Goal: Complete application form: Complete application form

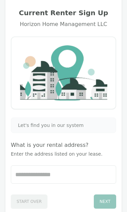
scroll to position [31, 0]
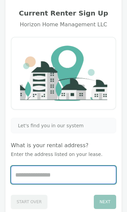
click at [29, 173] on input "Start typing..." at bounding box center [63, 176] width 104 height 18
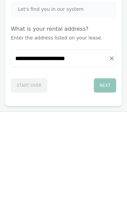
click at [102, 174] on div "Next" at bounding box center [105, 181] width 22 height 14
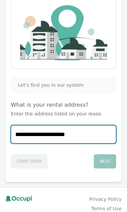
click at [81, 130] on input "**********" at bounding box center [63, 135] width 104 height 18
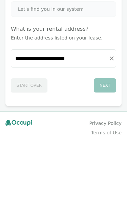
click at [103, 155] on div "Next" at bounding box center [105, 162] width 22 height 14
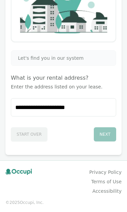
scroll to position [100, 0]
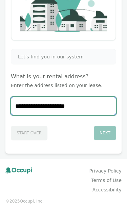
click at [85, 101] on input "**********" at bounding box center [63, 106] width 104 height 18
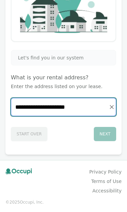
scroll to position [99, 0]
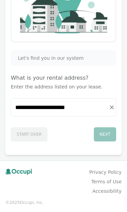
click at [87, 93] on div "**********" at bounding box center [63, 95] width 105 height 91
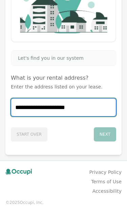
click at [82, 102] on input "**********" at bounding box center [63, 108] width 104 height 18
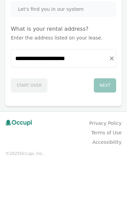
click at [25, 125] on div "Start Over Next" at bounding box center [63, 133] width 105 height 17
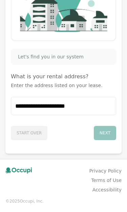
click at [37, 131] on div "Start Over Next" at bounding box center [63, 131] width 105 height 17
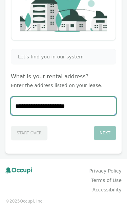
click at [81, 103] on input "**********" at bounding box center [63, 106] width 104 height 18
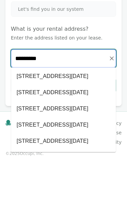
scroll to position [766, 0]
click at [94, 35] on li "[STREET_ADDRESS][DATE]" at bounding box center [63, 27] width 104 height 16
type input "**********"
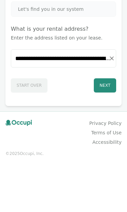
click at [105, 126] on button "Next" at bounding box center [105, 133] width 22 height 14
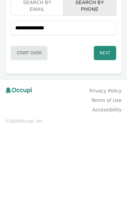
scroll to position [139, 0]
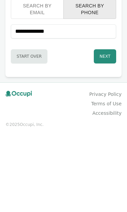
type input "**********"
click at [110, 126] on button "Next" at bounding box center [105, 133] width 22 height 14
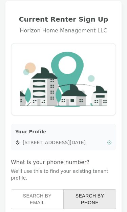
scroll to position [0, 0]
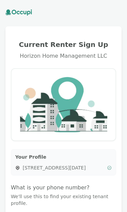
click at [84, 192] on h4 "What is your phone number?" at bounding box center [63, 188] width 105 height 8
click at [86, 192] on h4 "What is your phone number?" at bounding box center [63, 188] width 105 height 8
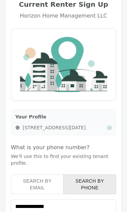
scroll to position [43, 0]
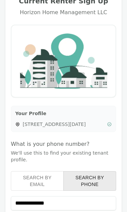
click at [80, 120] on div "Your Profile [STREET_ADDRESS][DATE]" at bounding box center [63, 119] width 105 height 26
click at [50, 177] on button "Search by Email" at bounding box center [37, 182] width 53 height 20
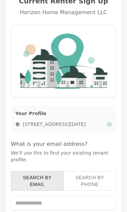
scroll to position [93, 0]
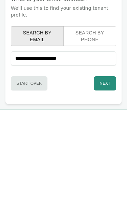
type input "**********"
click at [103, 172] on button "Next" at bounding box center [105, 179] width 22 height 14
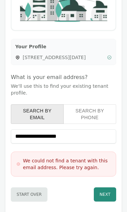
scroll to position [111, 0]
click at [94, 110] on button "Search by Phone" at bounding box center [89, 114] width 53 height 20
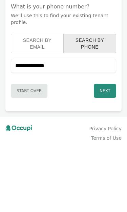
scroll to position [110, 0]
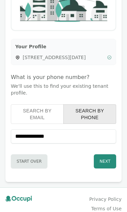
click at [107, 158] on button "Next" at bounding box center [105, 162] width 22 height 14
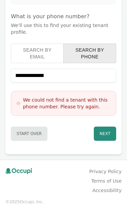
click at [92, 93] on div "We could not find a tenant with this phone number. Please try again." at bounding box center [63, 103] width 105 height 25
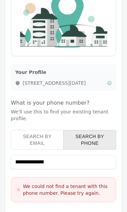
scroll to position [88, 0]
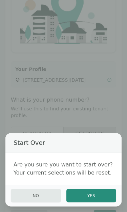
scroll to position [88, 0]
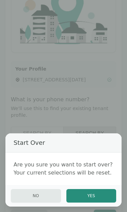
click at [96, 203] on button "Yes" at bounding box center [91, 196] width 50 height 14
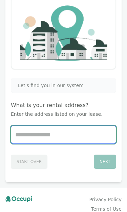
click at [30, 133] on input "Start typing..." at bounding box center [63, 135] width 104 height 18
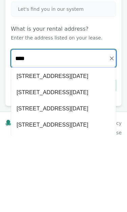
scroll to position [750, 0]
click at [64, 64] on li "[STREET_ADDRESS][DATE]" at bounding box center [63, 56] width 104 height 16
type input "**********"
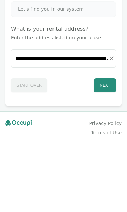
click at [104, 155] on button "Next" at bounding box center [105, 162] width 22 height 14
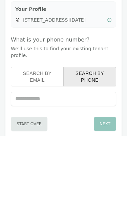
scroll to position [101, 0]
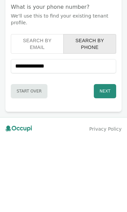
type input "**********"
click at [106, 164] on button "Next" at bounding box center [105, 171] width 22 height 14
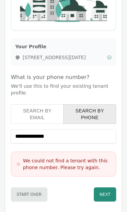
click at [108, 196] on button "Next" at bounding box center [105, 195] width 22 height 14
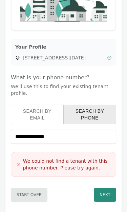
click at [107, 192] on button "Next" at bounding box center [105, 195] width 22 height 14
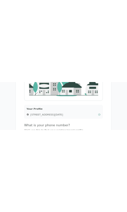
scroll to position [51, 0]
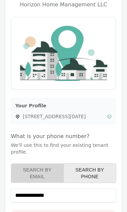
click at [38, 173] on button "Search by Email" at bounding box center [37, 174] width 53 height 20
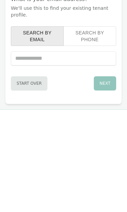
click at [43, 122] on button "Search by Email" at bounding box center [37, 132] width 53 height 20
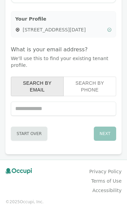
click at [43, 85] on button "Search by Email" at bounding box center [37, 87] width 53 height 20
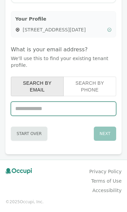
click at [46, 105] on input "text" at bounding box center [63, 109] width 105 height 14
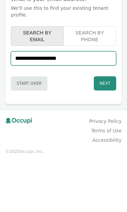
type input "**********"
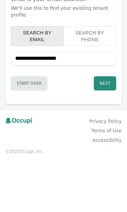
click at [105, 127] on button "Next" at bounding box center [105, 134] width 22 height 14
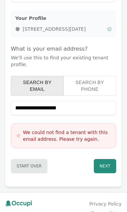
click at [111, 28] on div "[STREET_ADDRESS][DATE]" at bounding box center [63, 29] width 96 height 7
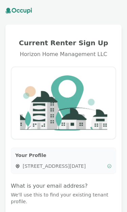
scroll to position [0, 0]
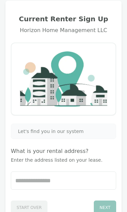
scroll to position [16, 0]
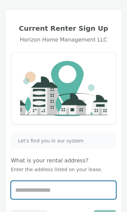
click at [57, 189] on input "Start typing..." at bounding box center [63, 191] width 104 height 18
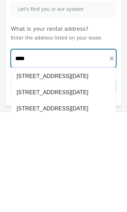
scroll to position [761, 0]
click at [78, 83] on li "[STREET_ADDRESS][DATE]" at bounding box center [63, 75] width 104 height 16
type input "**********"
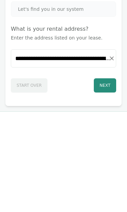
click at [104, 174] on button "Next" at bounding box center [105, 181] width 22 height 14
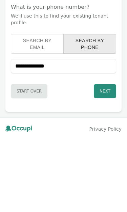
click at [100, 164] on button "Next" at bounding box center [105, 171] width 22 height 14
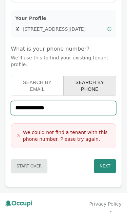
click at [68, 103] on input "**********" at bounding box center [63, 108] width 105 height 14
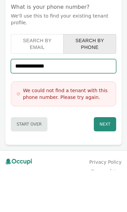
click at [61, 101] on input "**********" at bounding box center [63, 108] width 105 height 14
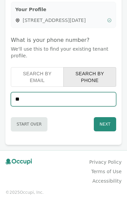
type input "*"
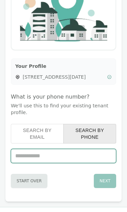
scroll to position [91, 0]
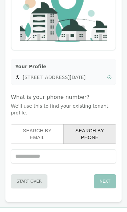
click at [87, 77] on span "[STREET_ADDRESS][DATE]" at bounding box center [63, 77] width 81 height 7
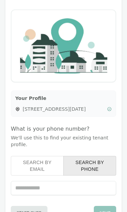
scroll to position [0, 0]
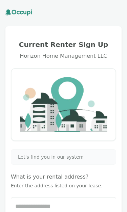
click at [72, 154] on span "Let's find you in our system" at bounding box center [51, 157] width 66 height 7
click at [77, 154] on span "Let's find you in our system" at bounding box center [51, 157] width 66 height 7
click at [76, 151] on div "Let's find you in our system" at bounding box center [63, 157] width 105 height 16
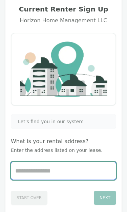
click at [39, 170] on input "Start typing..." at bounding box center [63, 171] width 104 height 18
